Goal: Task Accomplishment & Management: Complete application form

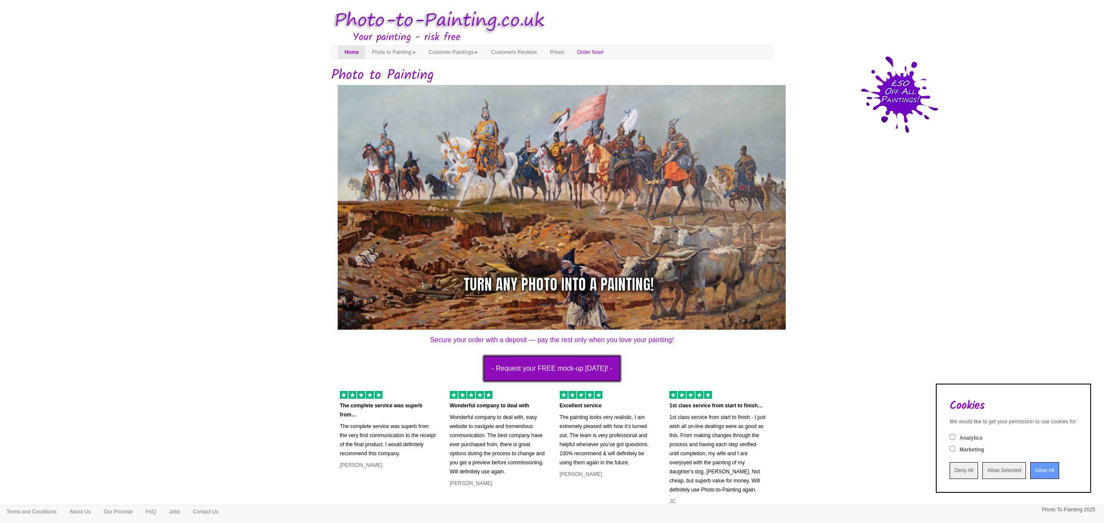
click at [526, 369] on button "- Request your FREE mock-up [DATE]! -" at bounding box center [552, 369] width 139 height 28
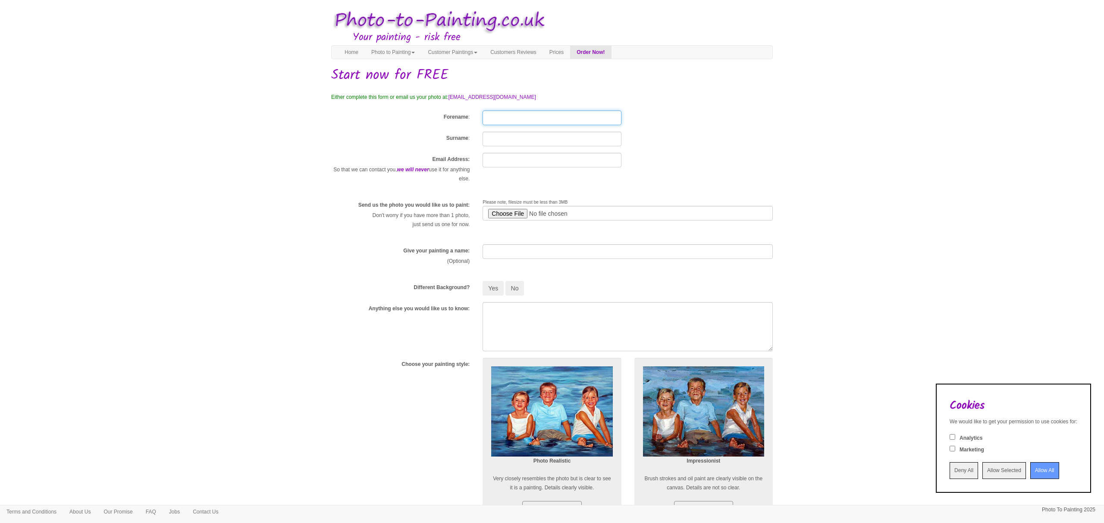
click at [502, 116] on input "Forename" at bounding box center [552, 117] width 138 height 15
type input "Dylan"
type input "Patel"
type input "dylan.patel@hotmail.co.uk"
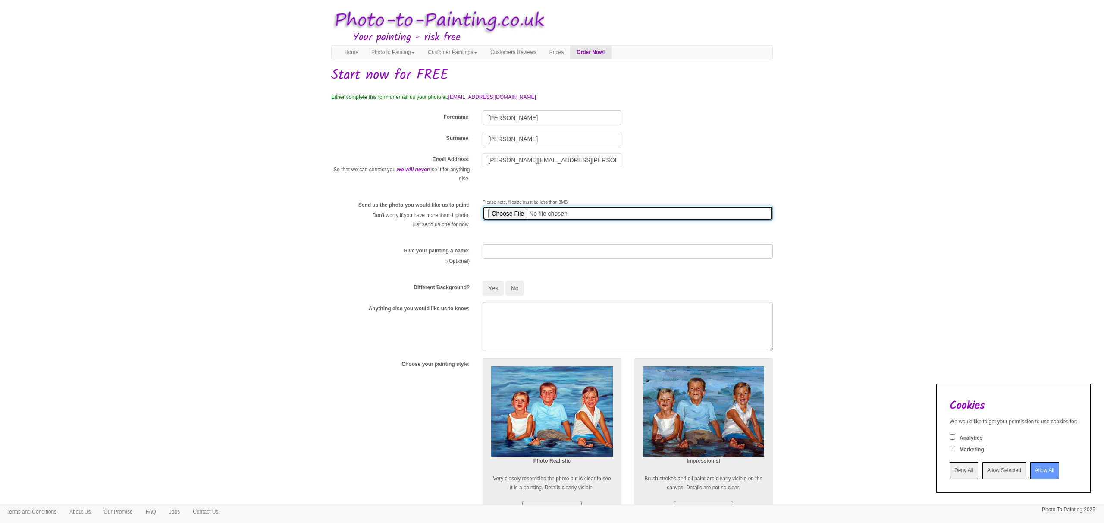
click at [507, 213] on input "file" at bounding box center [628, 213] width 290 height 15
type input "C:\fakepath\PHOTO-2025-06-27-13-24-44.jpg"
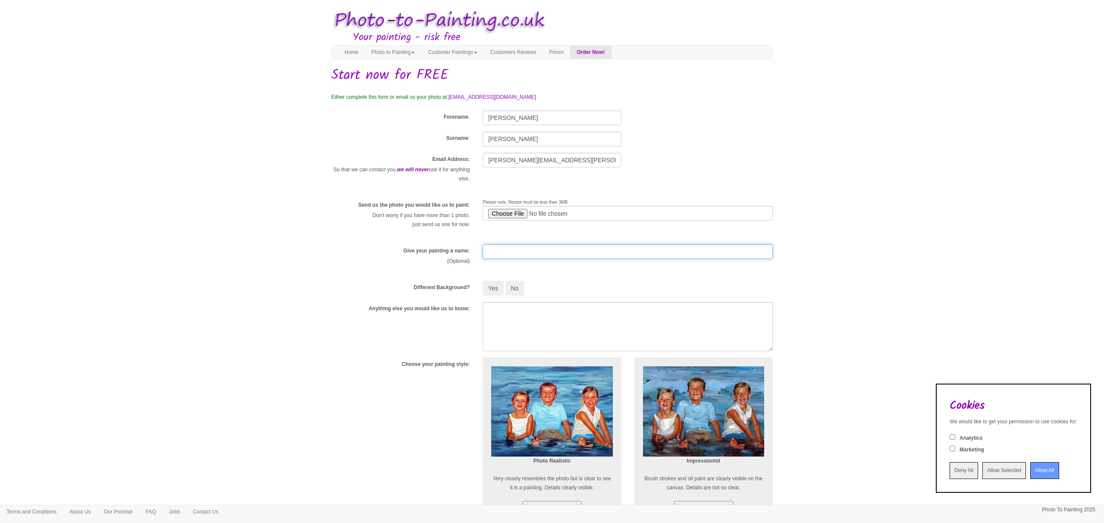
click at [501, 248] on input "text" at bounding box center [628, 251] width 290 height 15
type input "Wedding"
click at [512, 290] on button "No" at bounding box center [514, 288] width 19 height 15
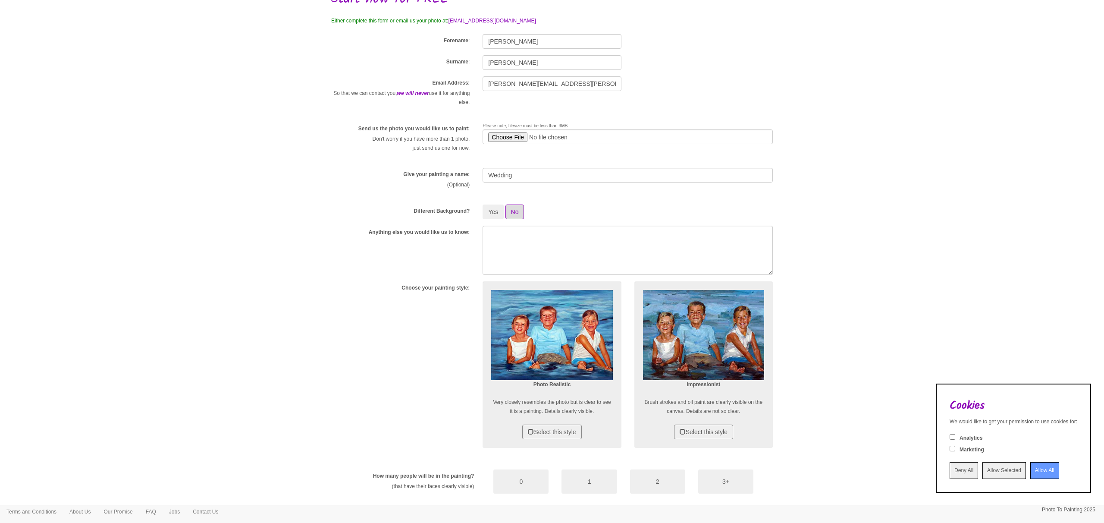
scroll to position [77, 0]
click at [509, 239] on textarea at bounding box center [628, 249] width 290 height 49
type textarea "I'd like it to seem as if it was really painted"
click at [629, 244] on textarea "I'd like it to seem as if it was really painted" at bounding box center [628, 249] width 290 height 49
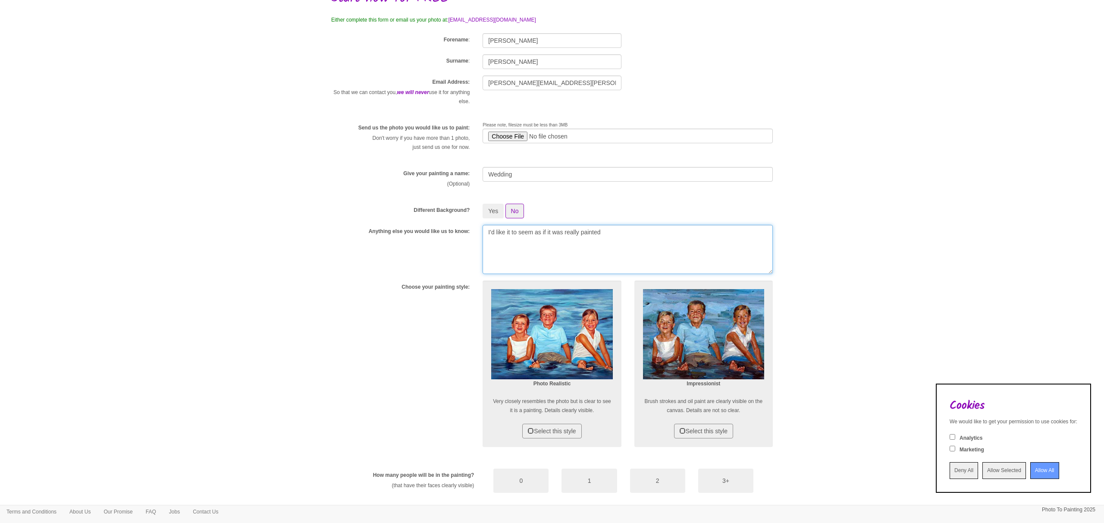
click at [629, 244] on textarea "I'd like it to seem as if it was really painted" at bounding box center [628, 249] width 290 height 49
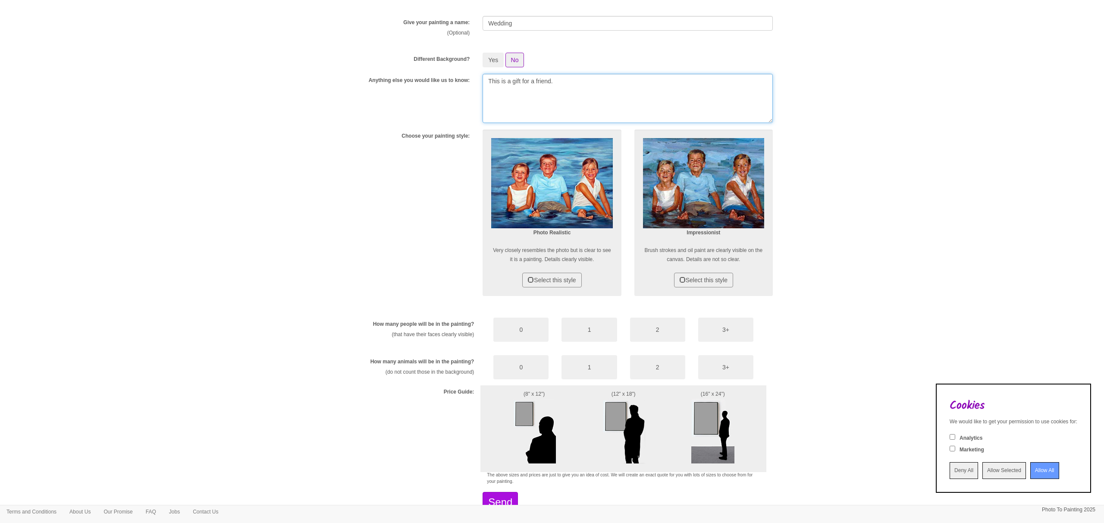
scroll to position [230, 0]
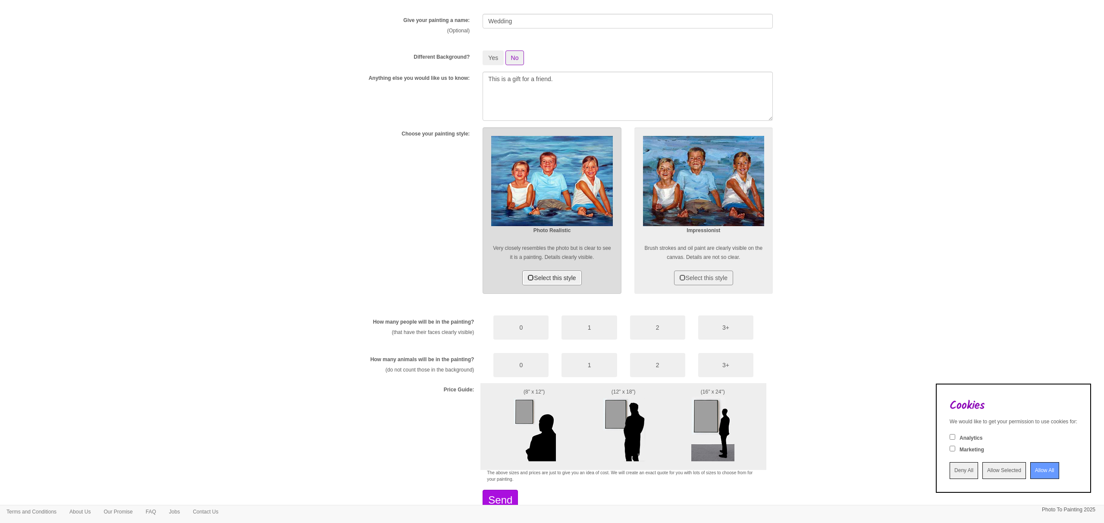
click at [547, 281] on button "Select this style" at bounding box center [551, 277] width 59 height 15
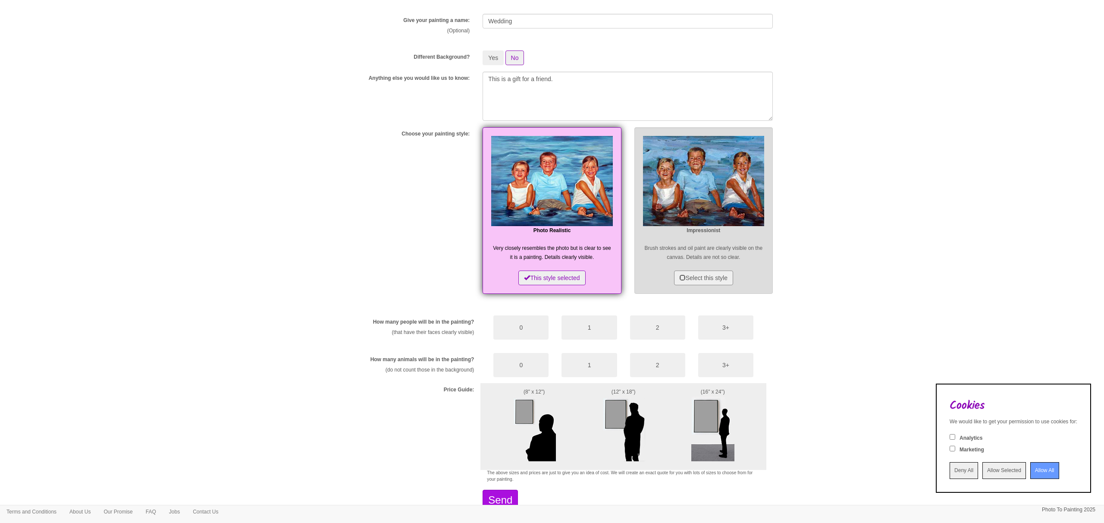
click at [688, 269] on div "Impressionist Brush strokes and oil paint are clearly visible on the canvas. De…" at bounding box center [703, 210] width 138 height 166
click at [690, 278] on button "Select this style" at bounding box center [703, 277] width 59 height 15
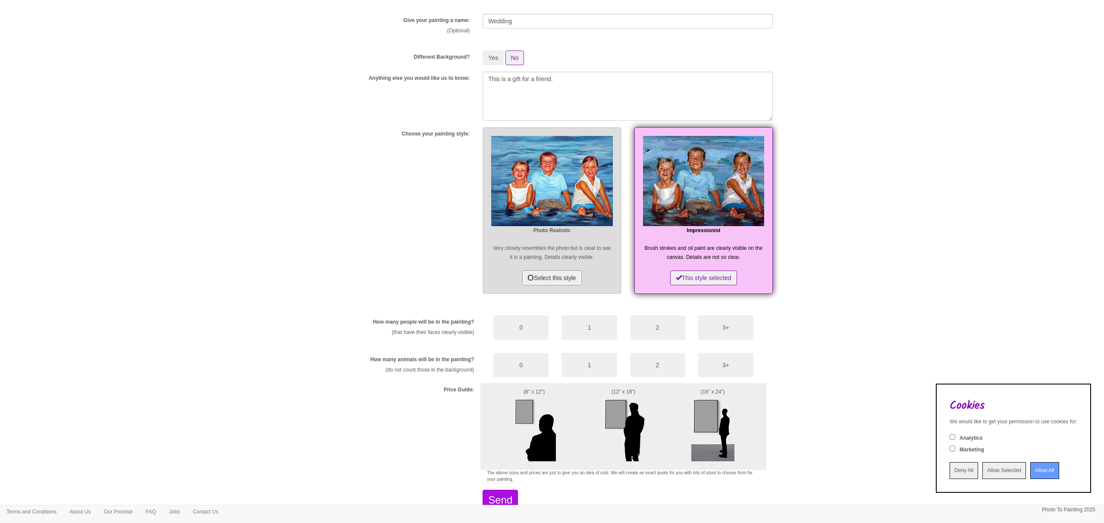
click at [581, 278] on button "Select this style" at bounding box center [551, 277] width 59 height 15
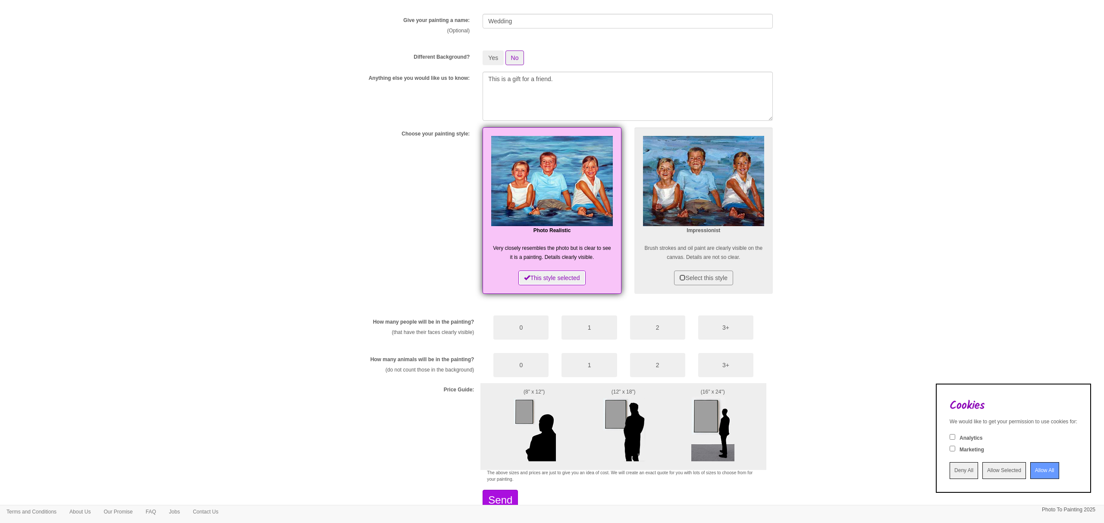
scroll to position [287, 0]
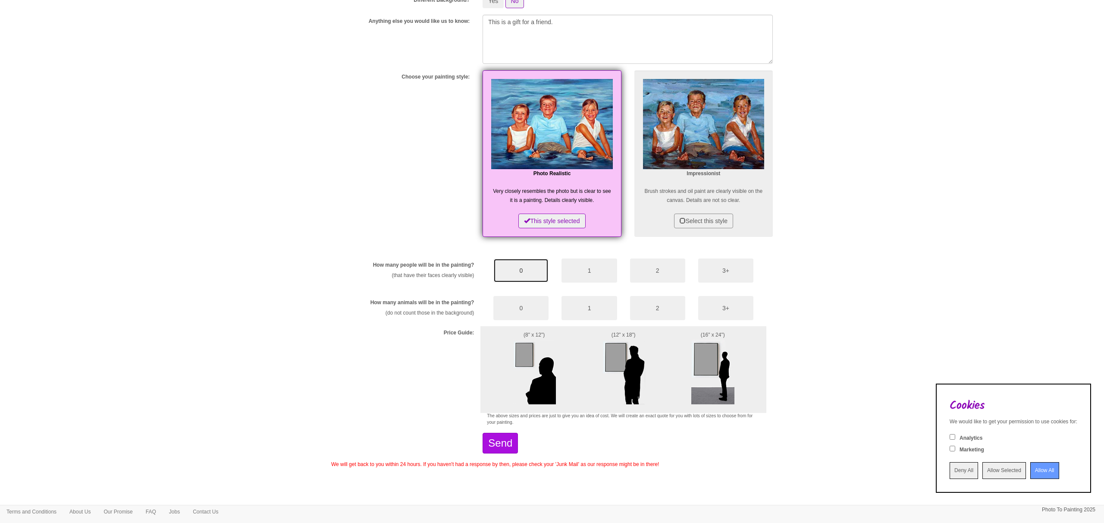
click at [510, 276] on button "0" at bounding box center [520, 270] width 55 height 24
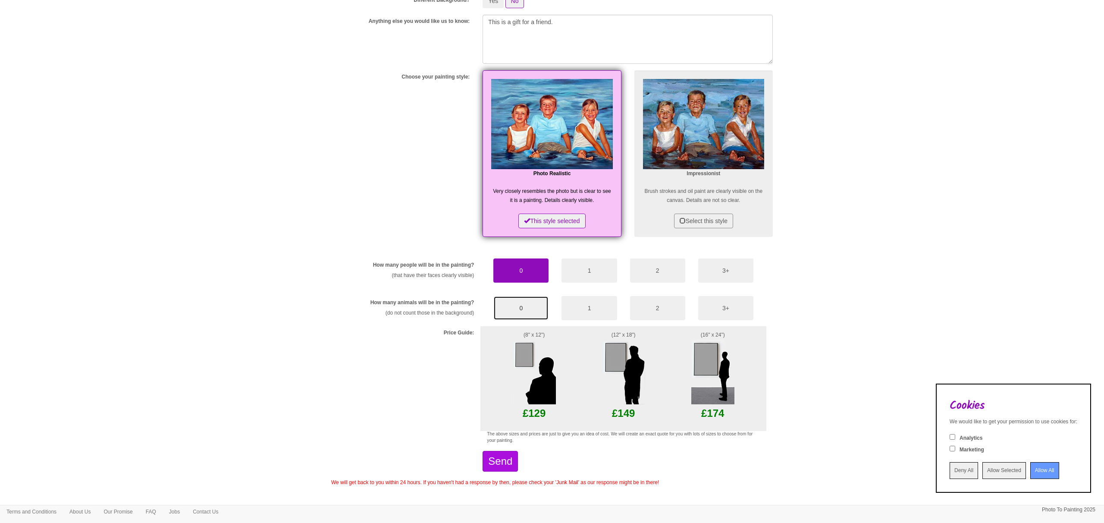
click at [523, 310] on button "0" at bounding box center [520, 308] width 55 height 24
click at [521, 364] on img at bounding box center [534, 371] width 43 height 65
click at [524, 356] on img at bounding box center [534, 371] width 43 height 65
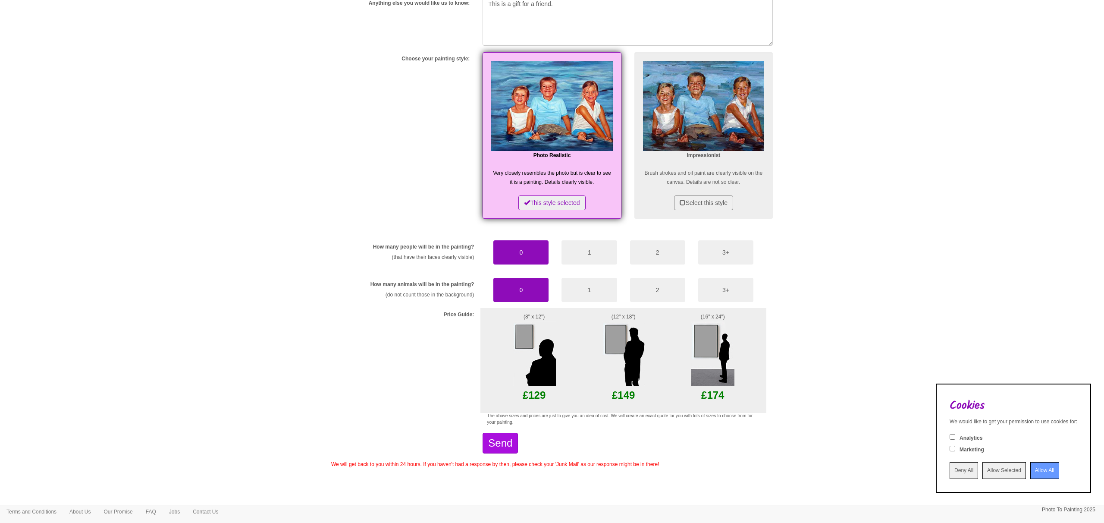
click at [622, 327] on img at bounding box center [623, 353] width 43 height 65
click at [615, 352] on img at bounding box center [623, 353] width 43 height 65
click at [594, 301] on button "1" at bounding box center [589, 290] width 55 height 24
click at [625, 362] on img at bounding box center [623, 353] width 43 height 65
click at [540, 294] on button "0" at bounding box center [520, 290] width 55 height 24
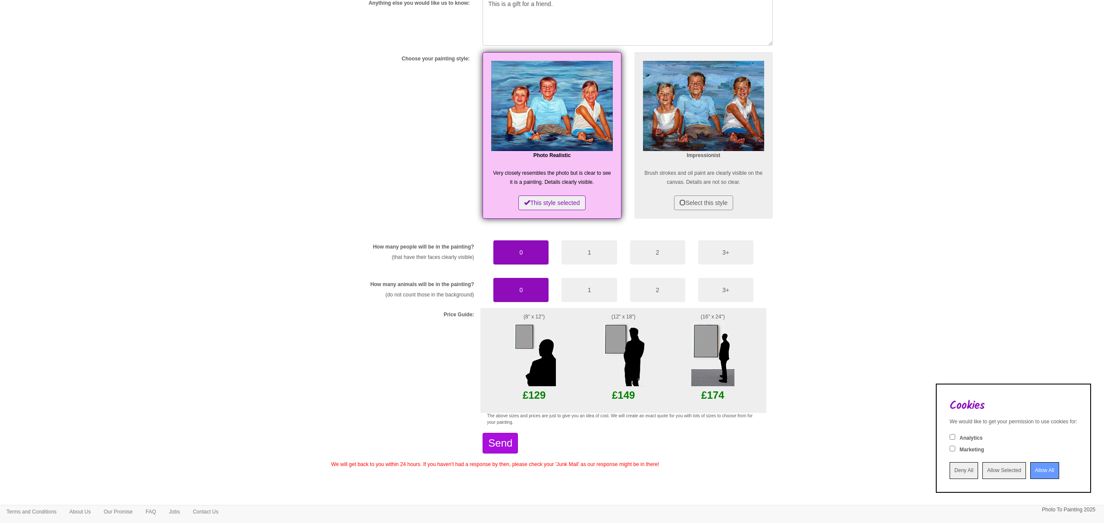
click at [618, 333] on img at bounding box center [623, 353] width 43 height 65
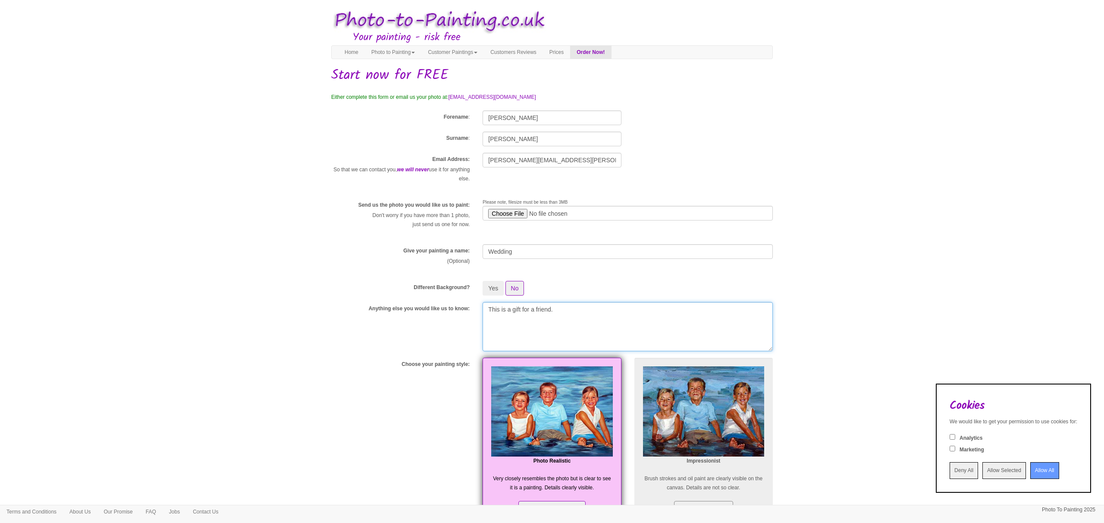
click at [581, 315] on textarea "This is a gift for a friend." at bounding box center [628, 326] width 290 height 49
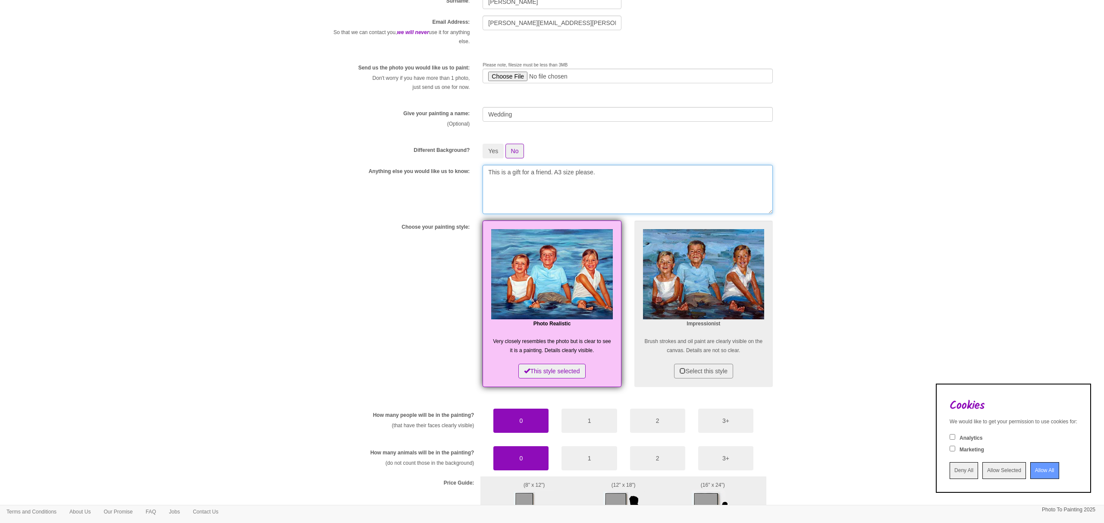
scroll to position [305, 0]
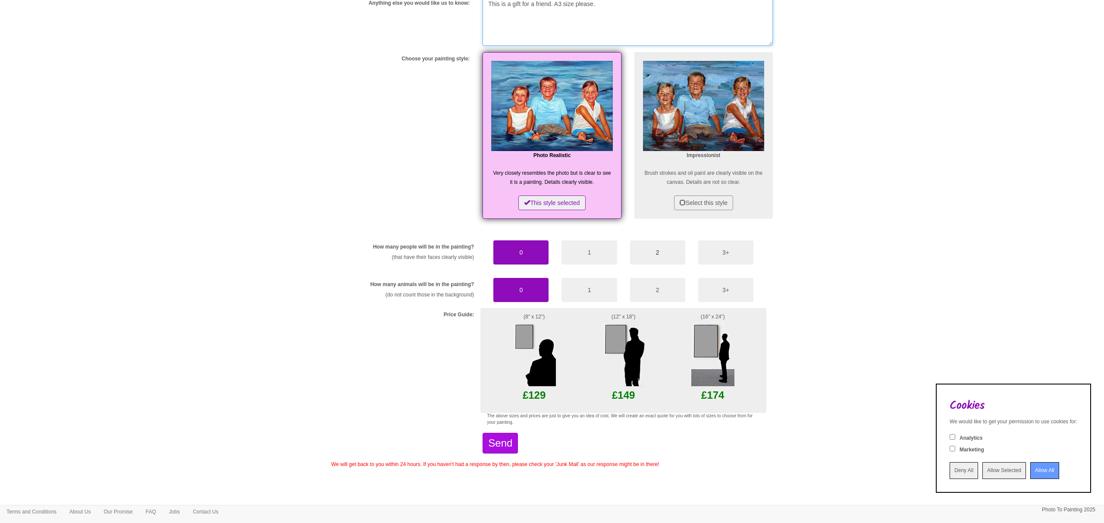
type textarea "This is a gift for a friend. A3 size please."
click at [655, 244] on button "2" at bounding box center [657, 252] width 55 height 24
click at [535, 246] on button "0" at bounding box center [520, 252] width 55 height 24
click at [516, 445] on button "Send" at bounding box center [500, 443] width 35 height 21
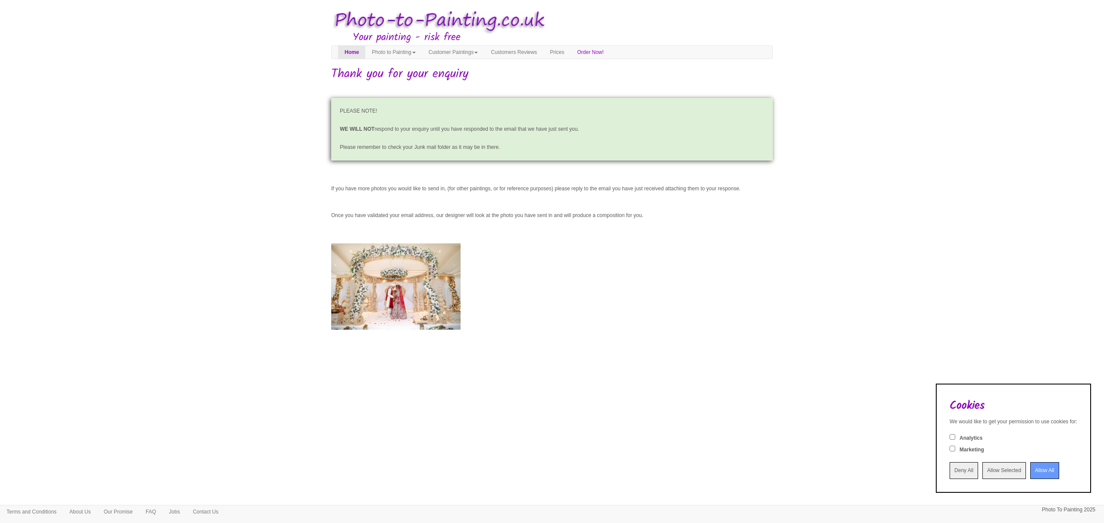
click at [396, 291] on img at bounding box center [395, 286] width 129 height 86
click at [960, 439] on label "Analytics" at bounding box center [971, 437] width 23 height 7
click at [955, 439] on input "Analytics" at bounding box center [953, 437] width 6 height 6
checkbox input "true"
click at [960, 450] on label "Marketing" at bounding box center [972, 449] width 25 height 7
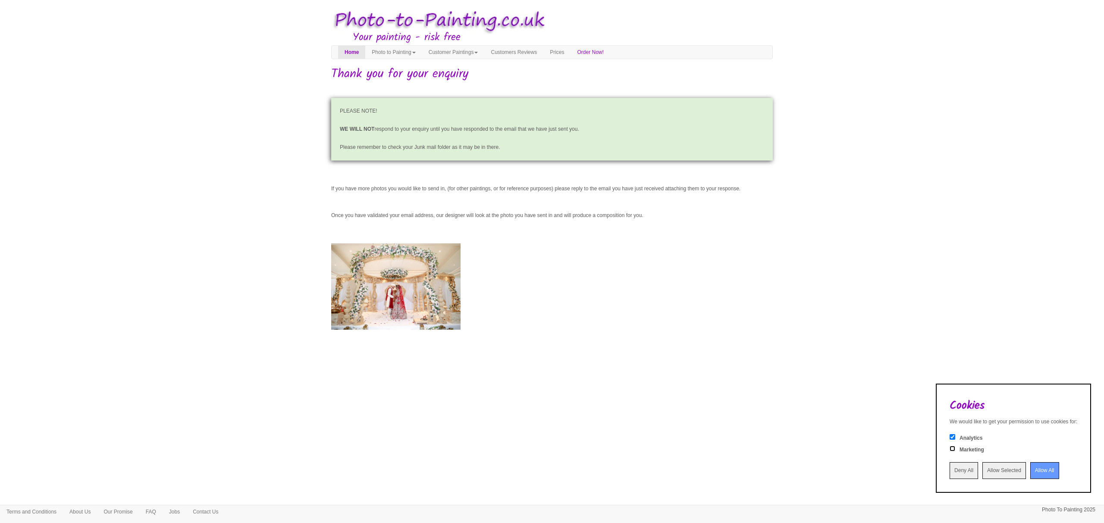
click at [955, 450] on input "Marketing" at bounding box center [953, 449] width 6 height 6
checkbox input "true"
click at [1035, 475] on input "Allow All" at bounding box center [1044, 470] width 29 height 17
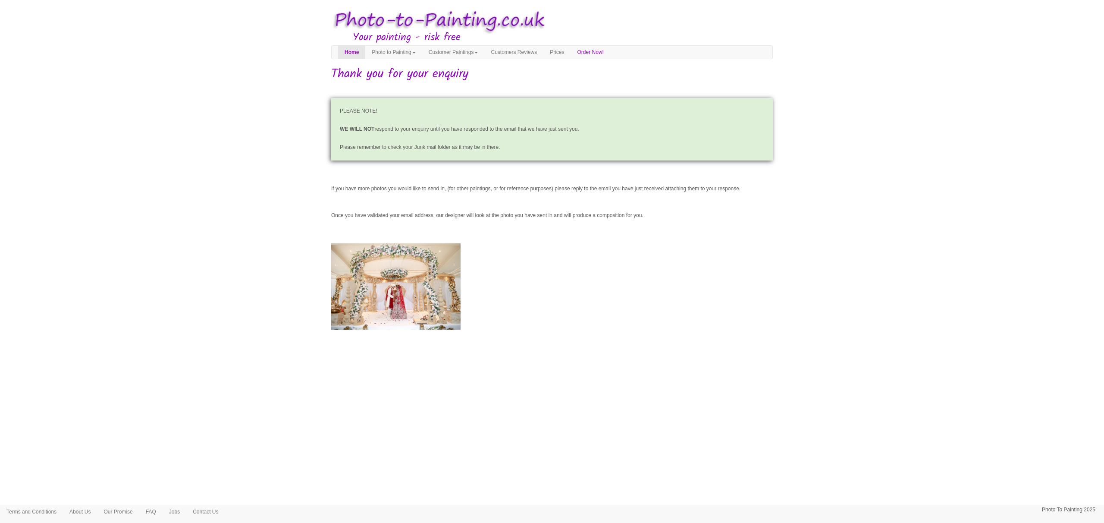
click at [381, 125] on p "PLEASE NOTE! WE WILL NOT respond to your enquiry until you have responded to th…" at bounding box center [552, 129] width 442 height 63
click at [538, 53] on link "Customers Reviews" at bounding box center [513, 52] width 59 height 13
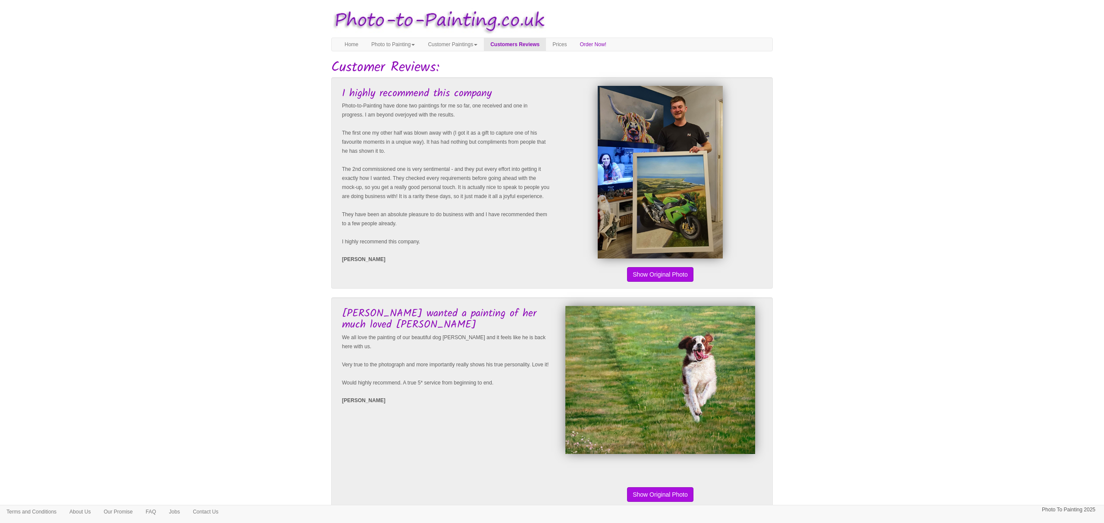
click at [741, 169] on div at bounding box center [660, 172] width 212 height 173
click at [690, 167] on img at bounding box center [660, 172] width 125 height 173
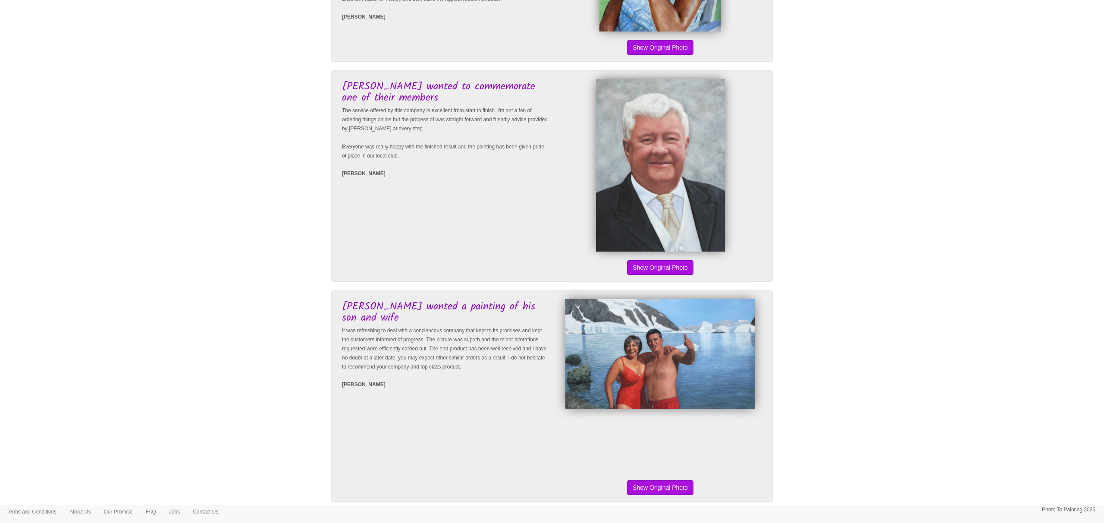
scroll to position [900, 0]
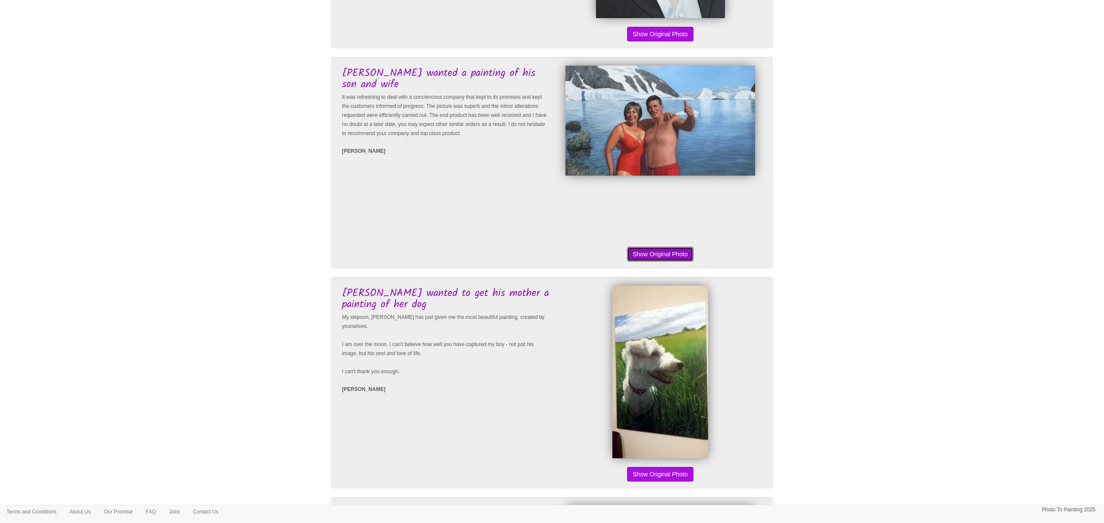
click at [652, 261] on button "Show Original Photo" at bounding box center [660, 254] width 66 height 15
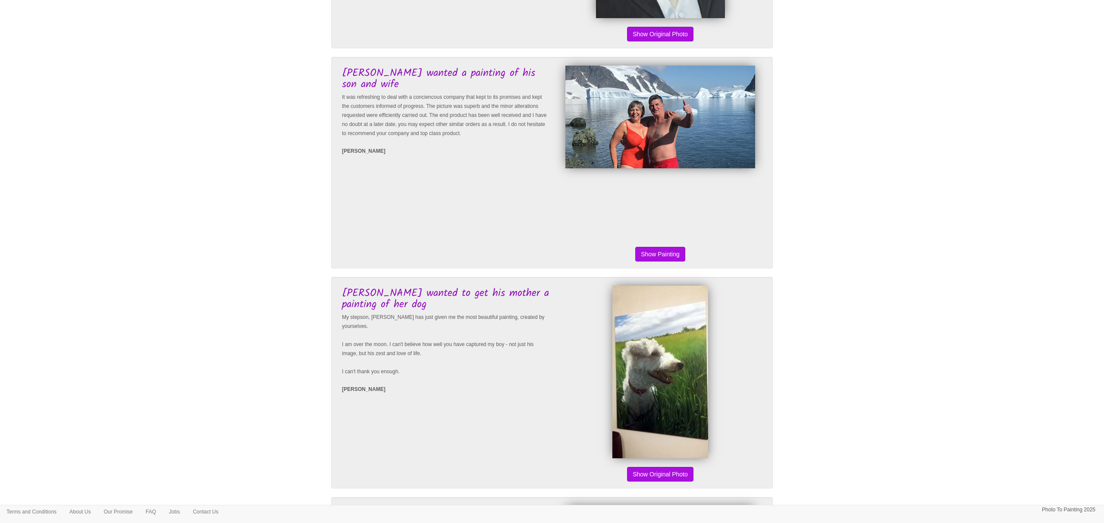
click at [656, 255] on button "Show Original Photo" at bounding box center [660, 254] width 66 height 15
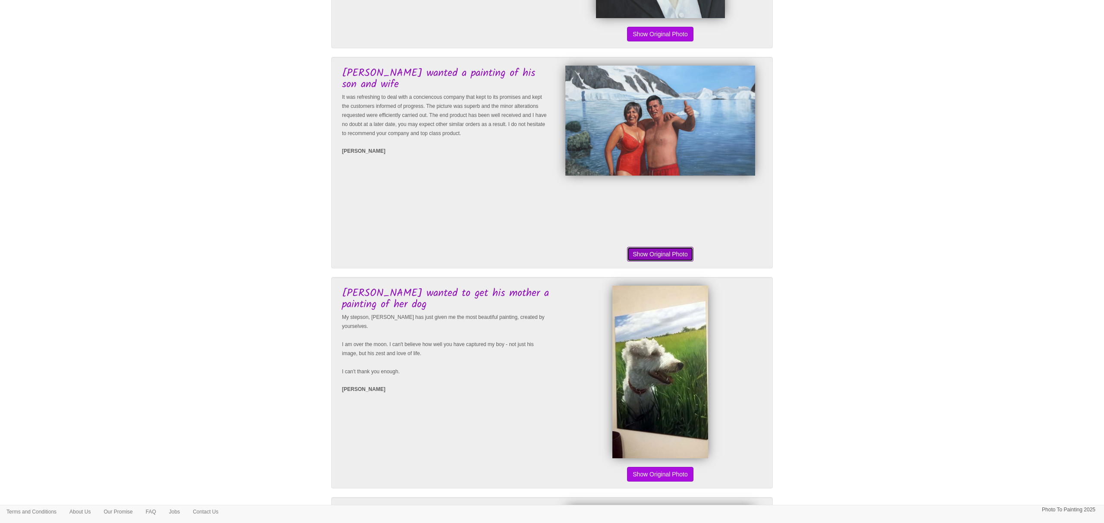
click at [656, 255] on button "Show Original Photo" at bounding box center [660, 254] width 66 height 15
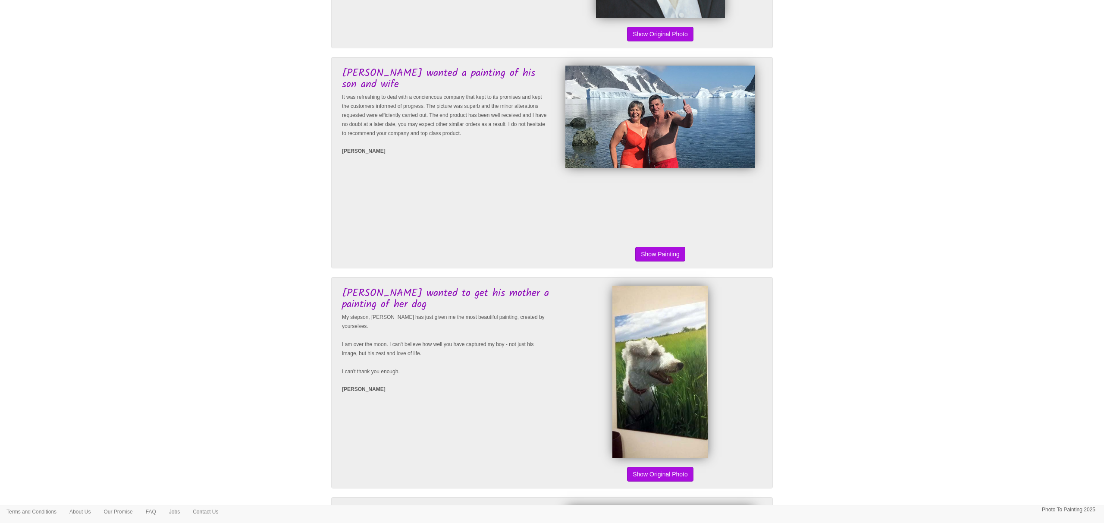
click at [656, 254] on button "Show Original Photo" at bounding box center [660, 254] width 66 height 15
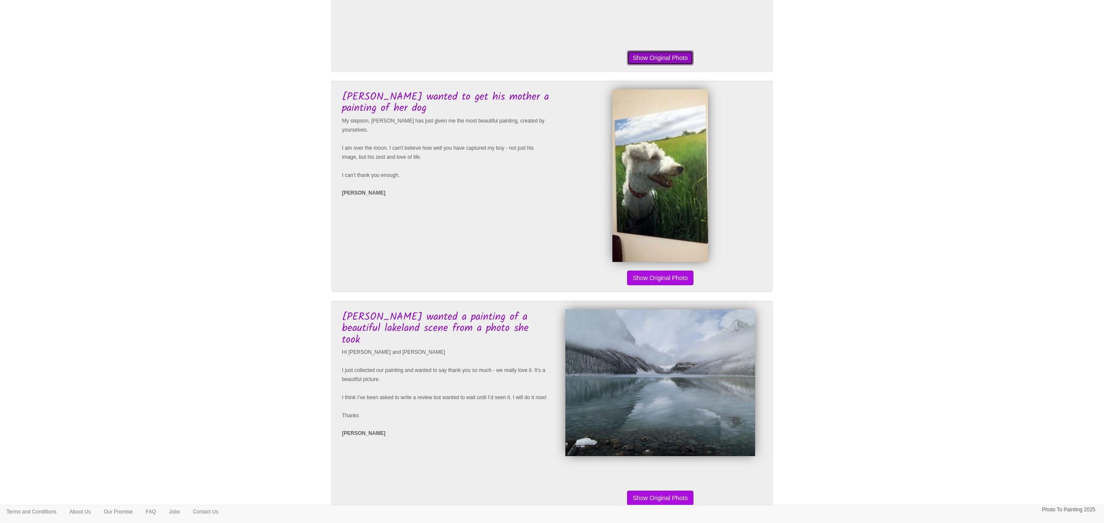
scroll to position [1097, 0]
click at [651, 284] on button "Show Original Photo" at bounding box center [660, 277] width 66 height 15
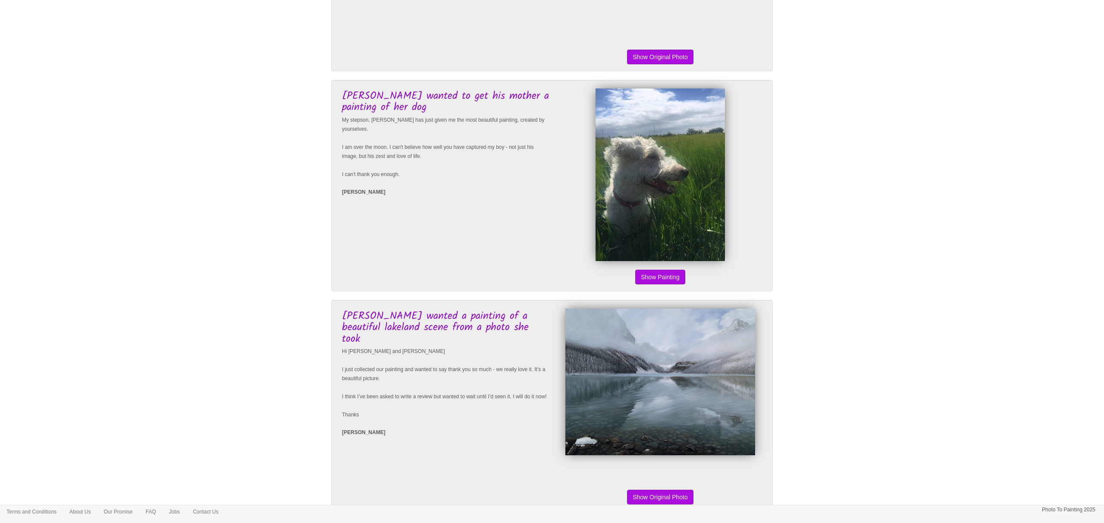
click at [651, 284] on button "Show Original Photo" at bounding box center [660, 277] width 66 height 15
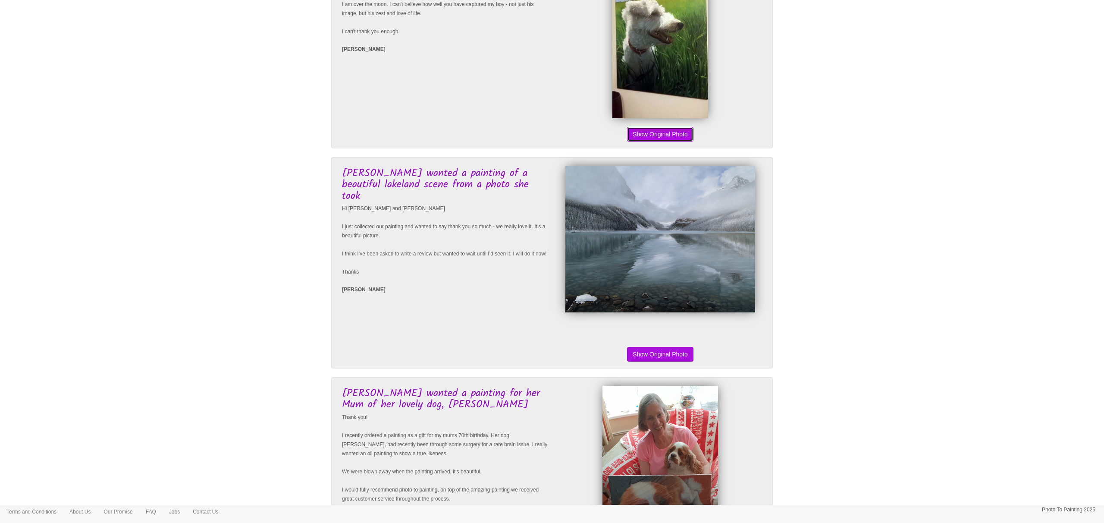
scroll to position [1240, 0]
click at [658, 359] on button "Show Original Photo" at bounding box center [660, 353] width 66 height 15
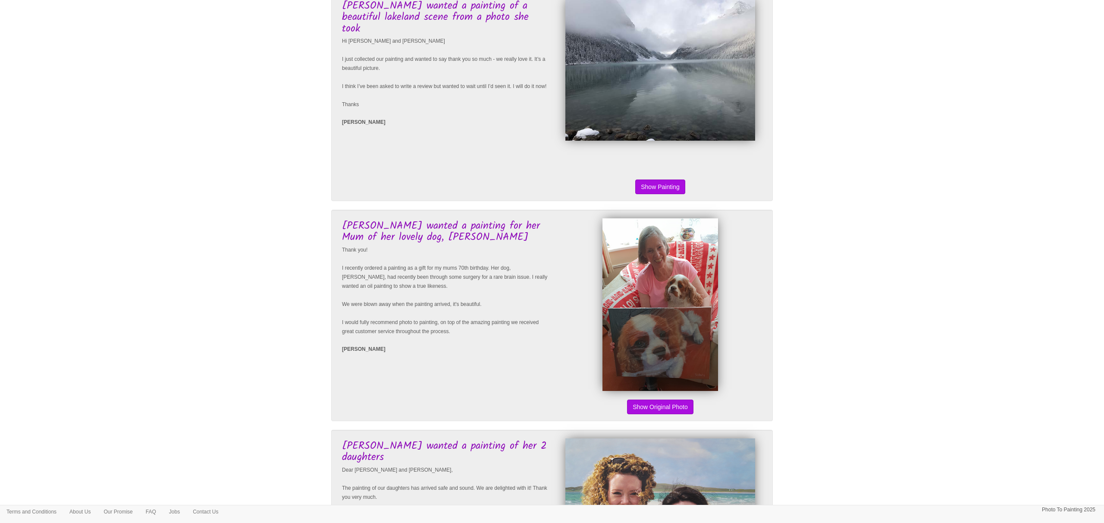
scroll to position [1408, 0]
click at [653, 407] on button "Show Original Photo" at bounding box center [660, 406] width 66 height 15
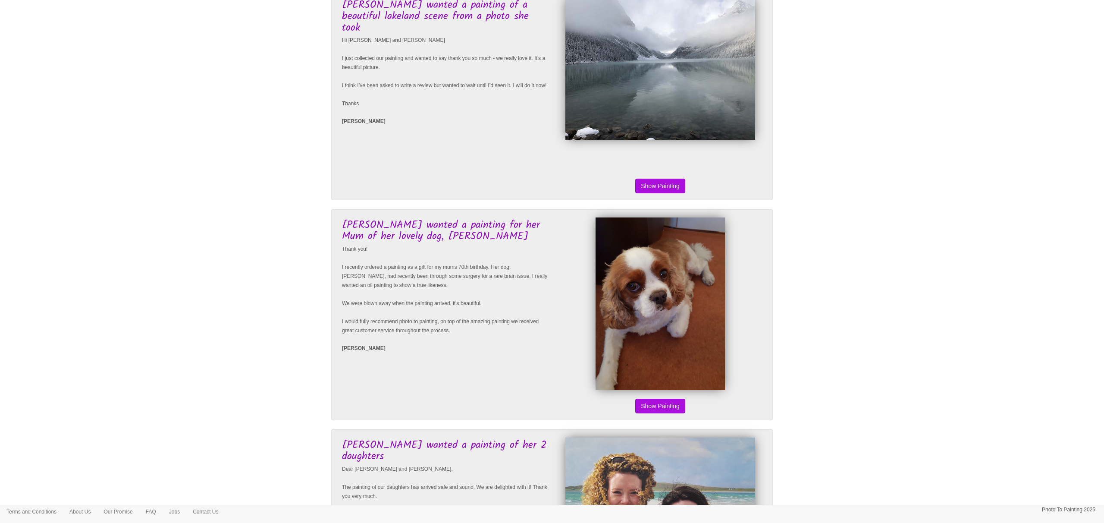
click at [653, 407] on button "Show Original Photo" at bounding box center [660, 406] width 66 height 15
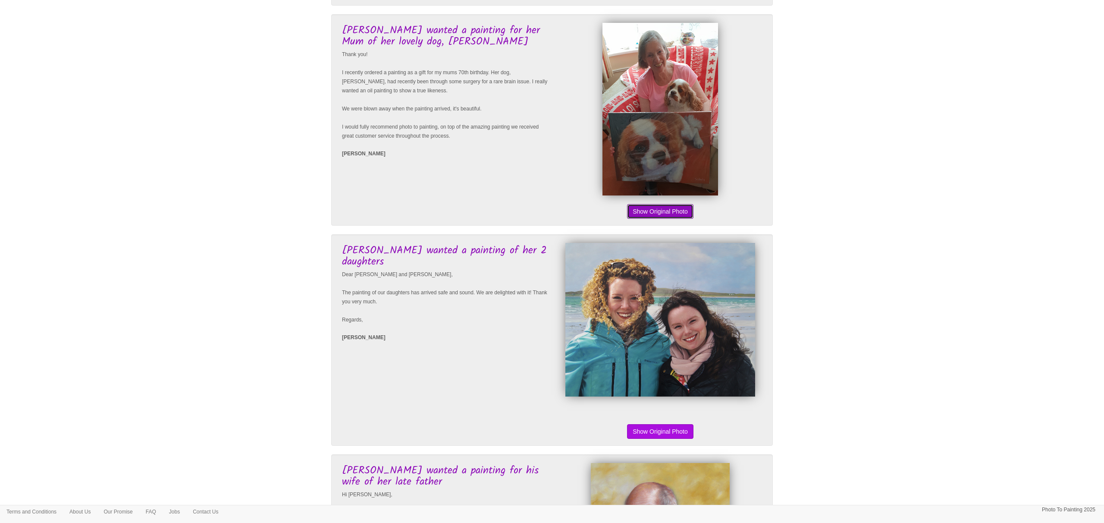
scroll to position [1603, 0]
click at [650, 426] on button "Show Original Photo" at bounding box center [660, 431] width 66 height 15
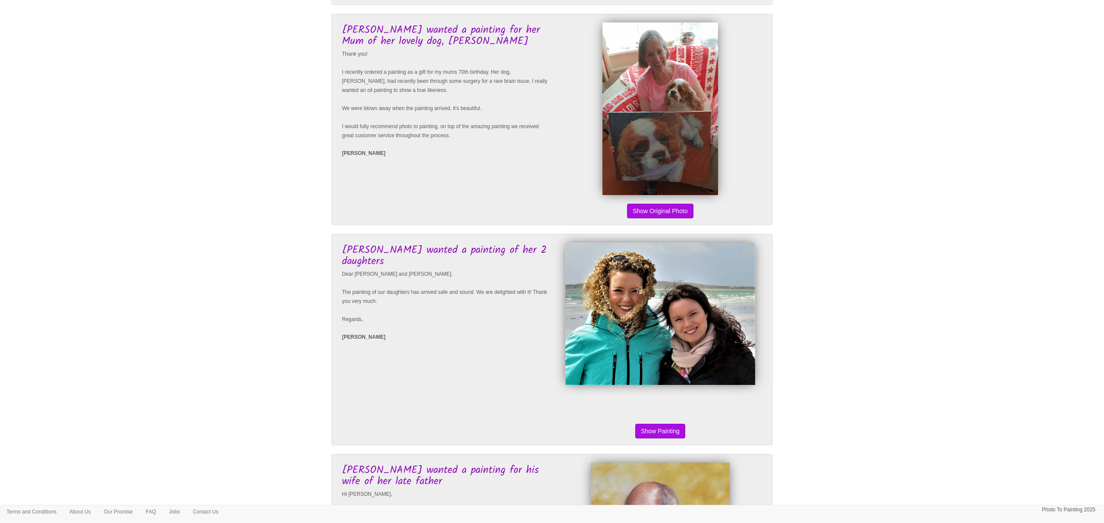
click at [650, 424] on div "Show Painting Show Original Photo" at bounding box center [658, 339] width 212 height 194
click at [650, 431] on button "Show Original Photo" at bounding box center [660, 431] width 66 height 15
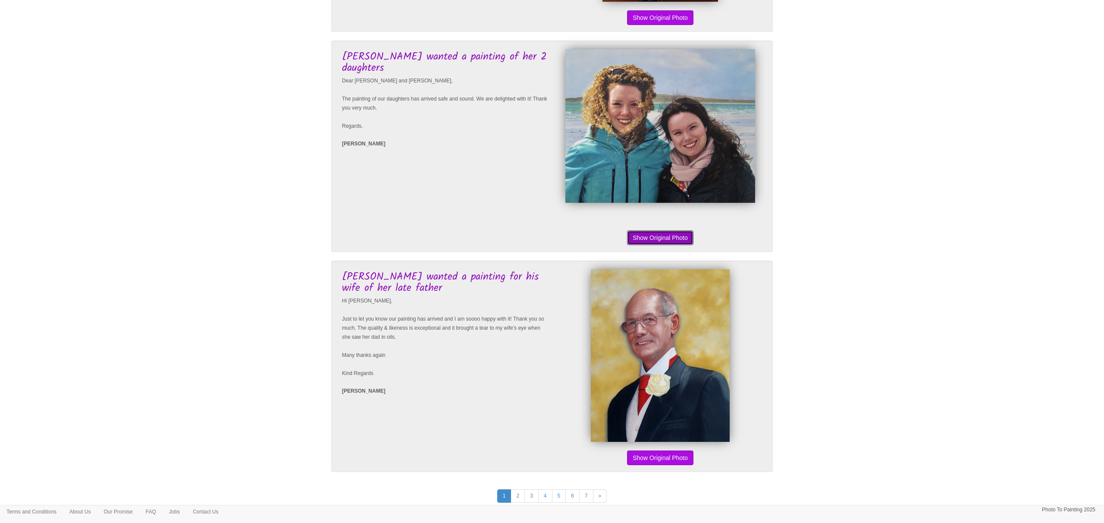
scroll to position [1863, 0]
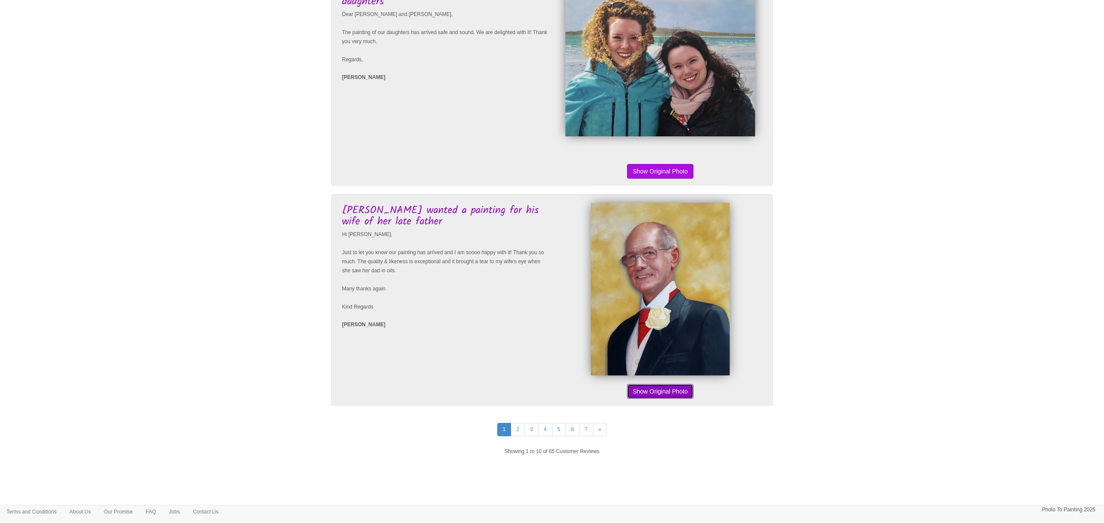
click at [662, 389] on button "Show Original Photo" at bounding box center [660, 391] width 66 height 15
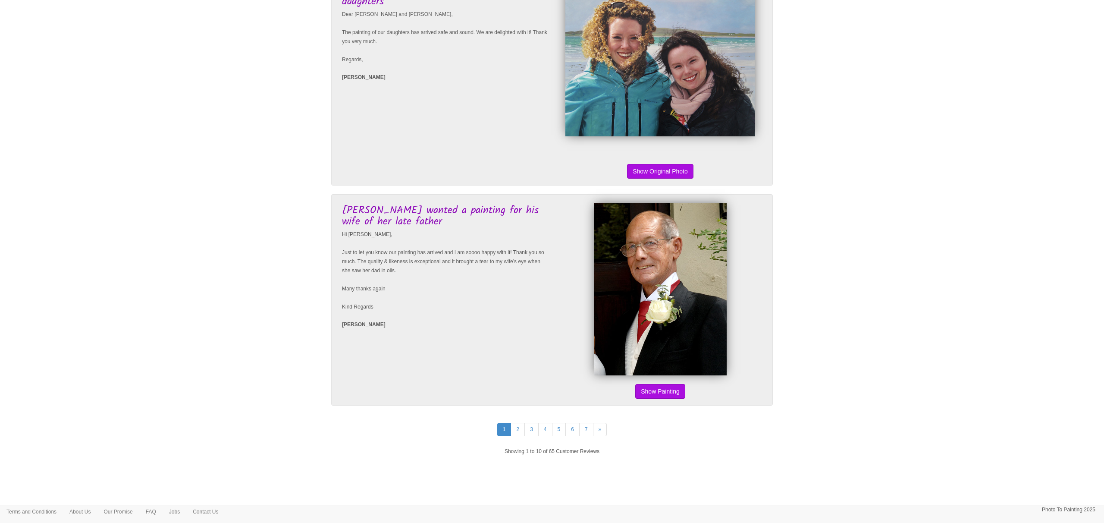
click at [662, 389] on button "Show Original Photo" at bounding box center [660, 391] width 66 height 15
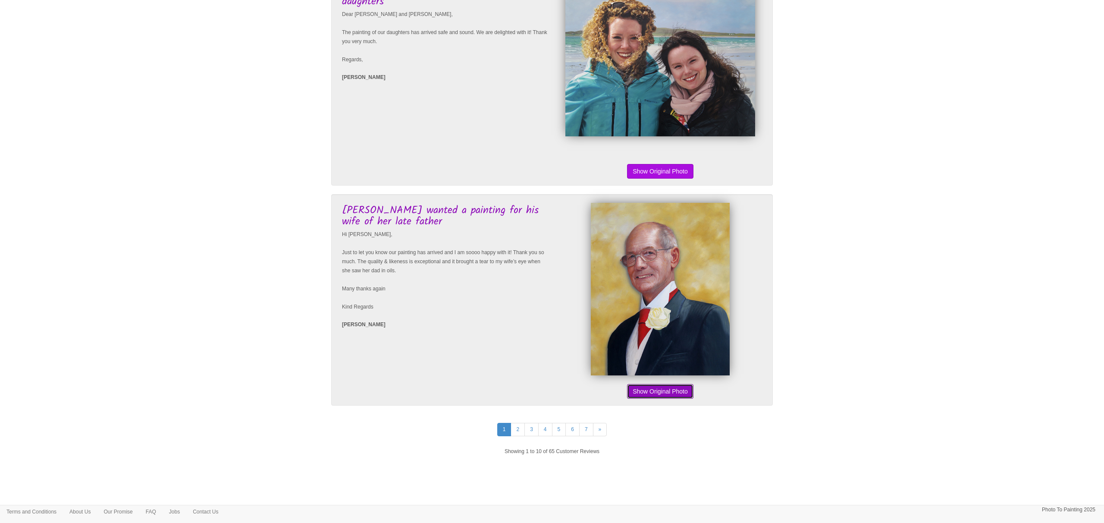
click at [662, 389] on button "Show Original Photo" at bounding box center [660, 391] width 66 height 15
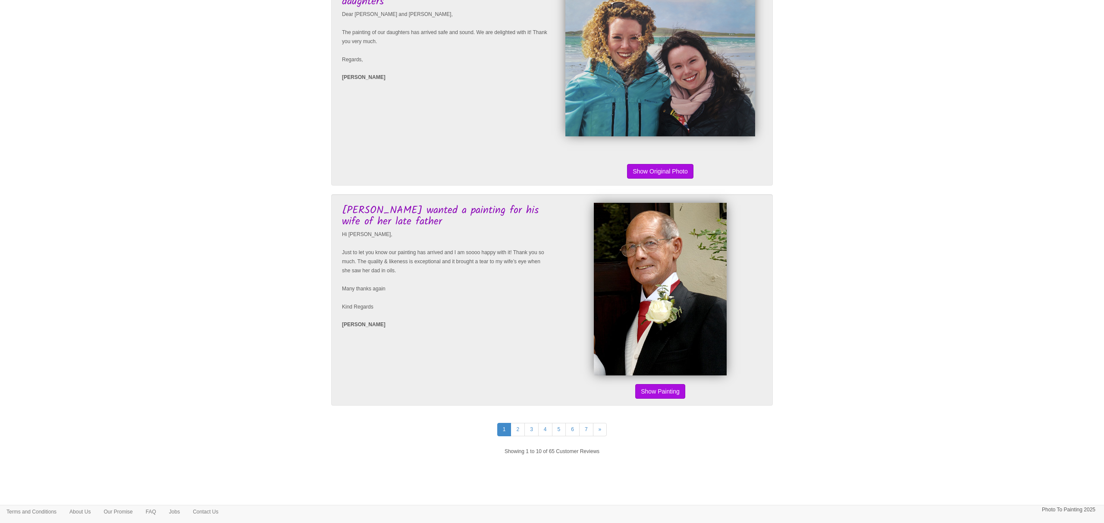
click at [662, 389] on button "Show Original Photo" at bounding box center [660, 391] width 66 height 15
